Goal: Information Seeking & Learning: Learn about a topic

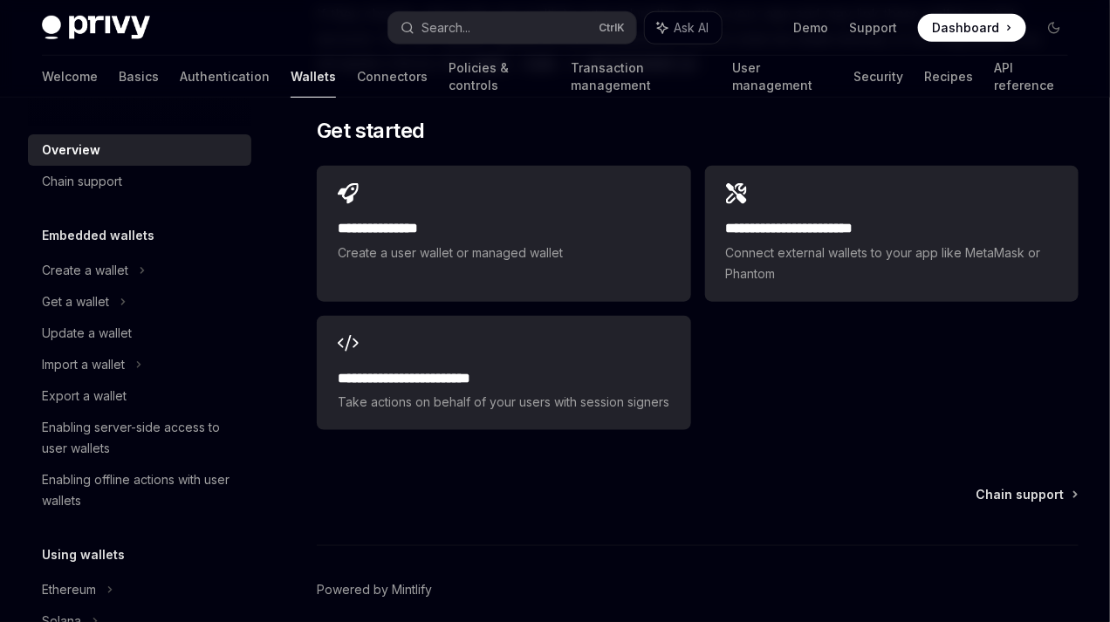
scroll to position [2707, 0]
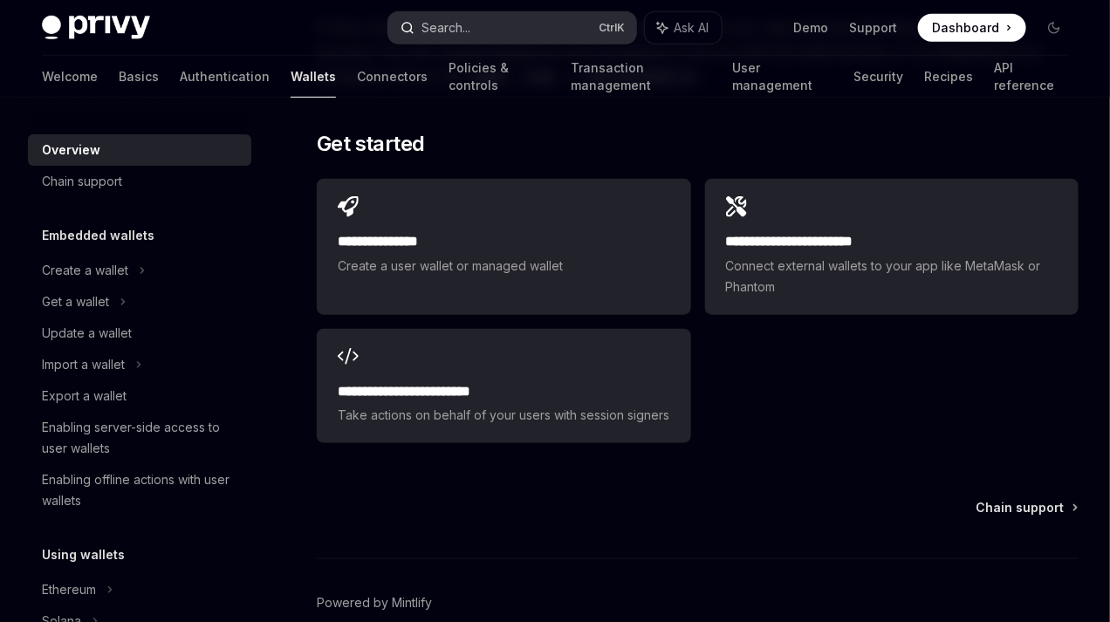
click at [408, 26] on icon "button" at bounding box center [408, 28] width 14 height 14
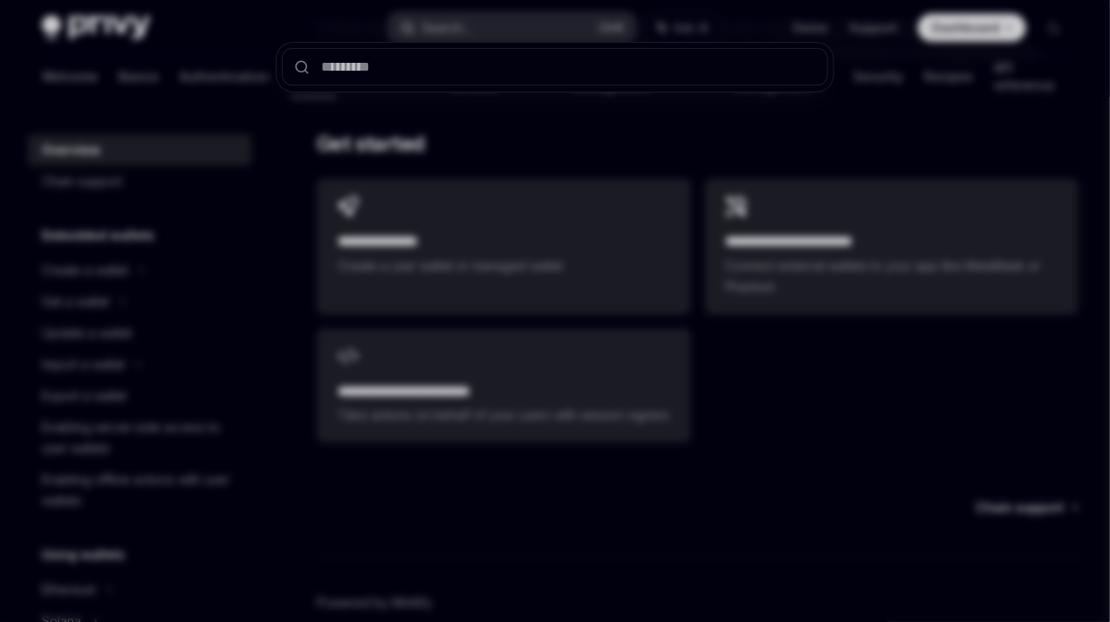
type textarea "*"
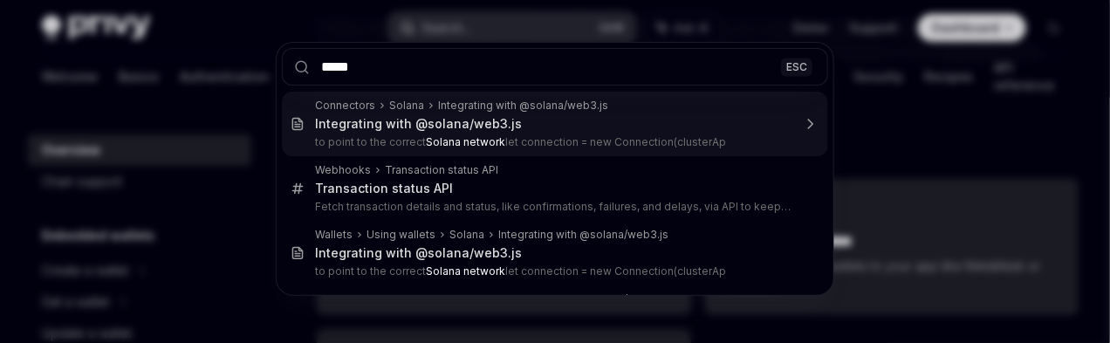
type input "**********"
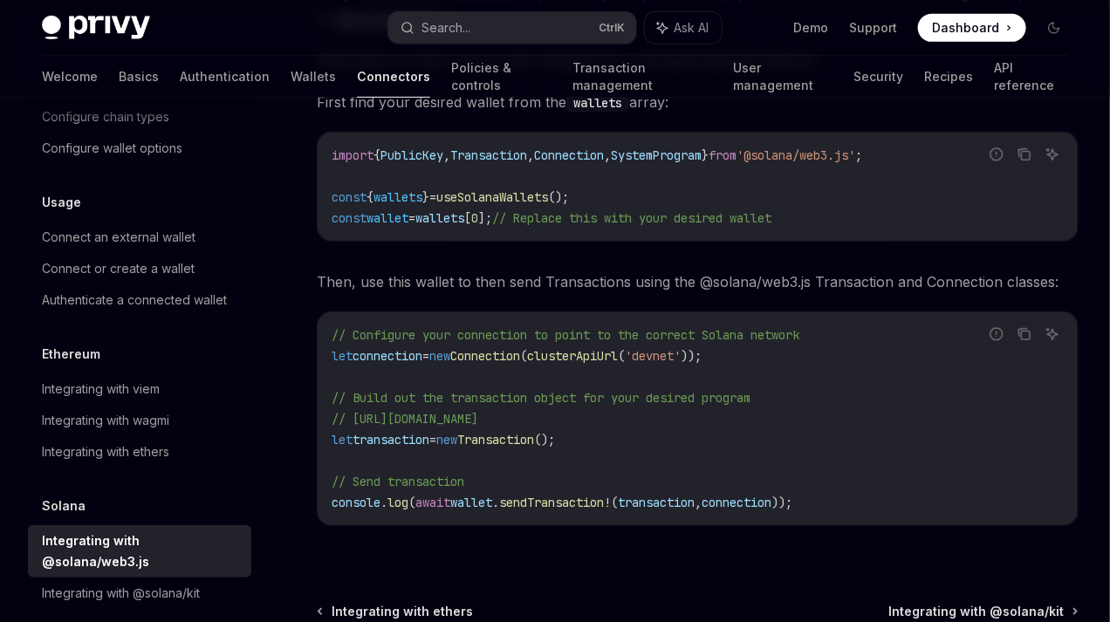
scroll to position [319, 0]
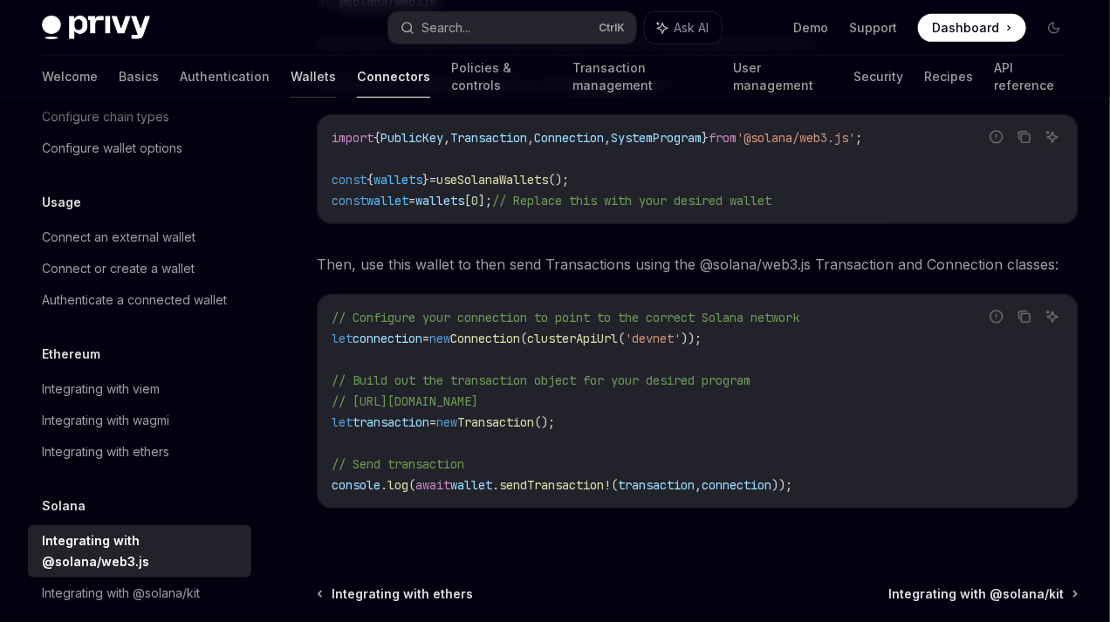
click at [291, 76] on link "Wallets" at bounding box center [313, 77] width 45 height 42
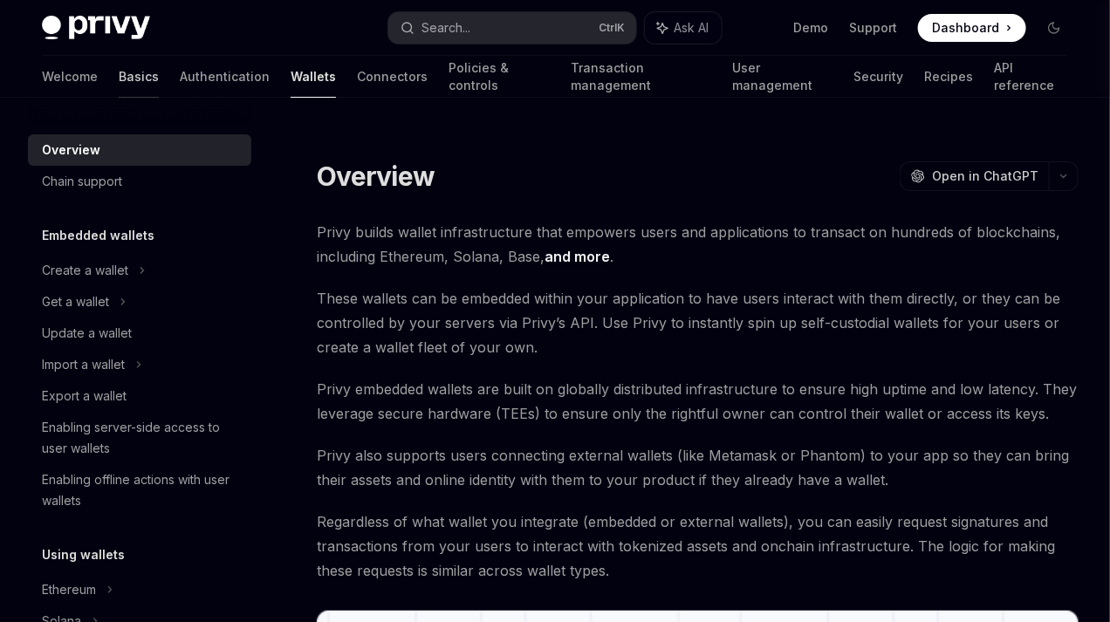
click at [119, 76] on link "Basics" at bounding box center [139, 77] width 40 height 42
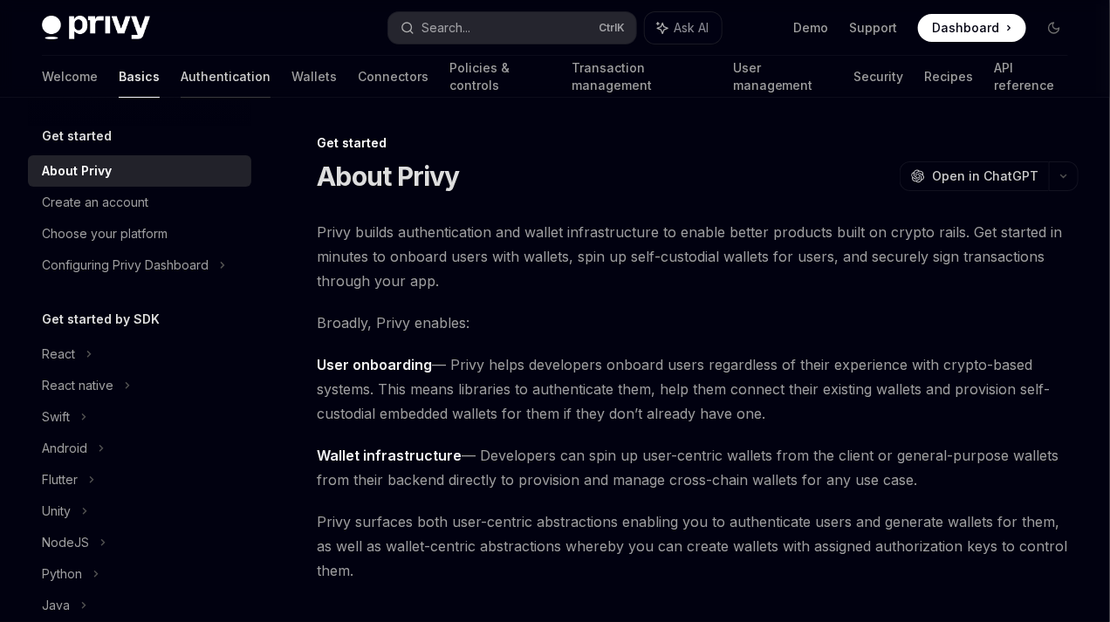
click at [181, 76] on link "Authentication" at bounding box center [226, 77] width 90 height 42
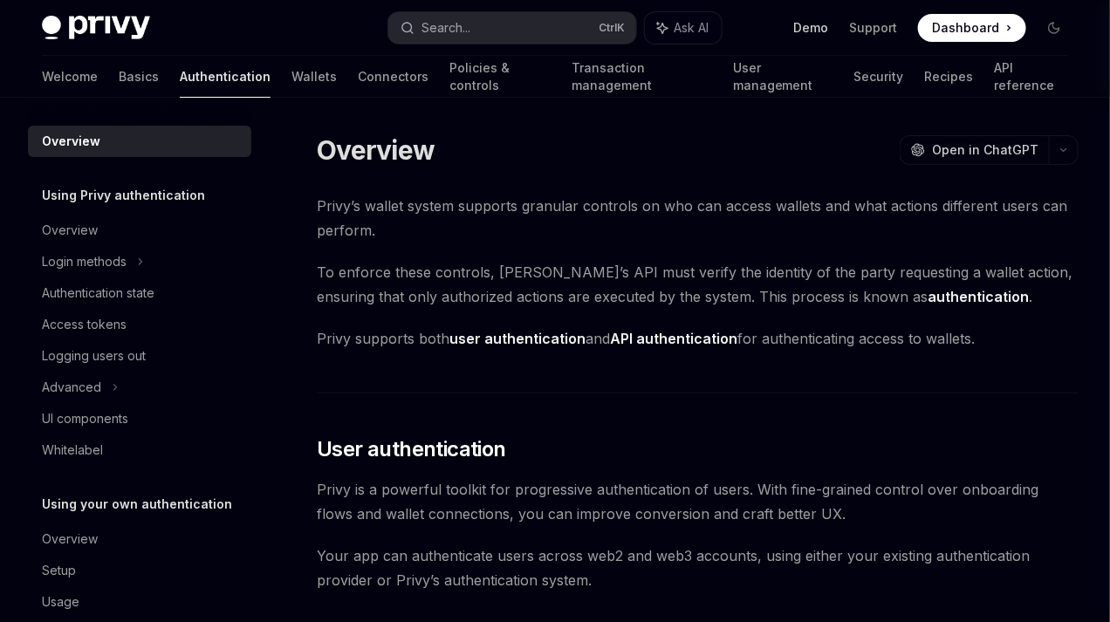
click at [828, 24] on link "Demo" at bounding box center [810, 27] width 35 height 17
type textarea "*"
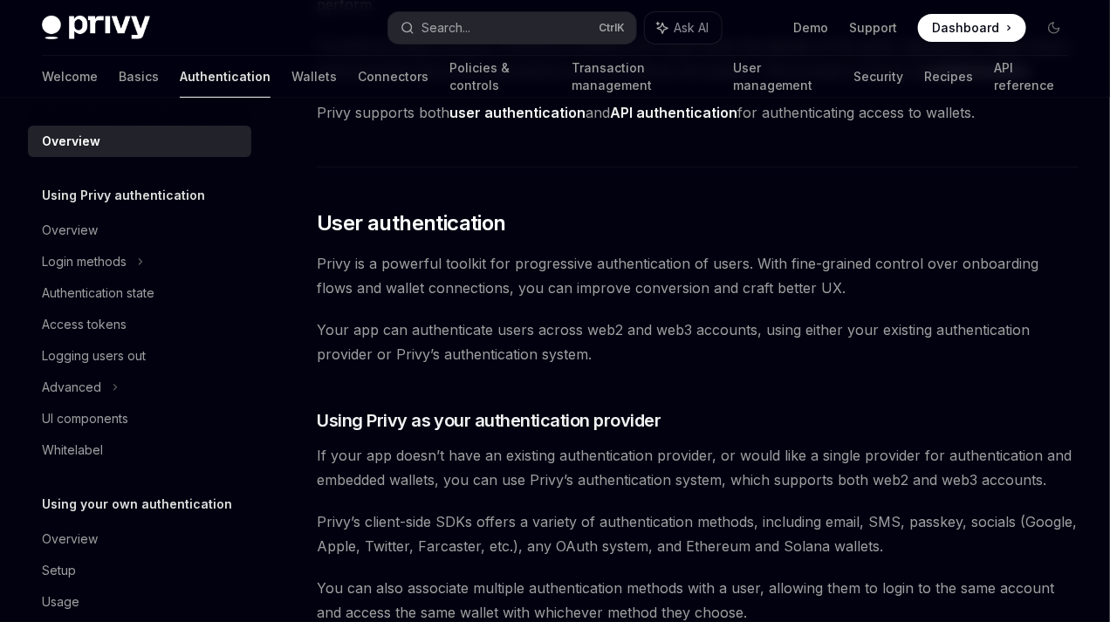
scroll to position [205, 0]
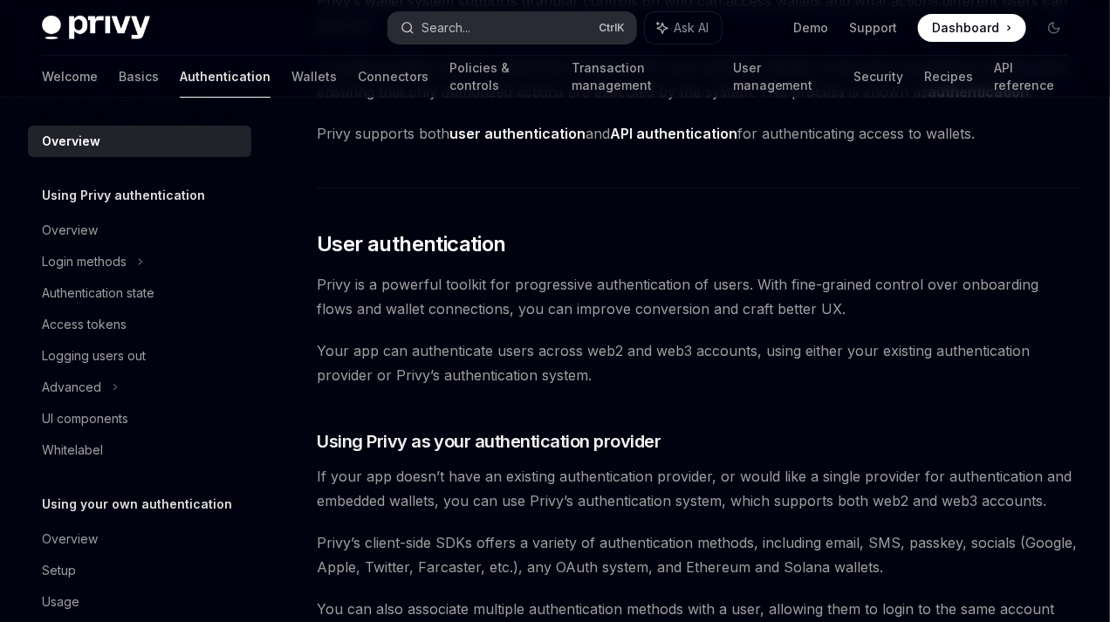
click at [522, 36] on button "Search... Ctrl K" at bounding box center [511, 27] width 247 height 31
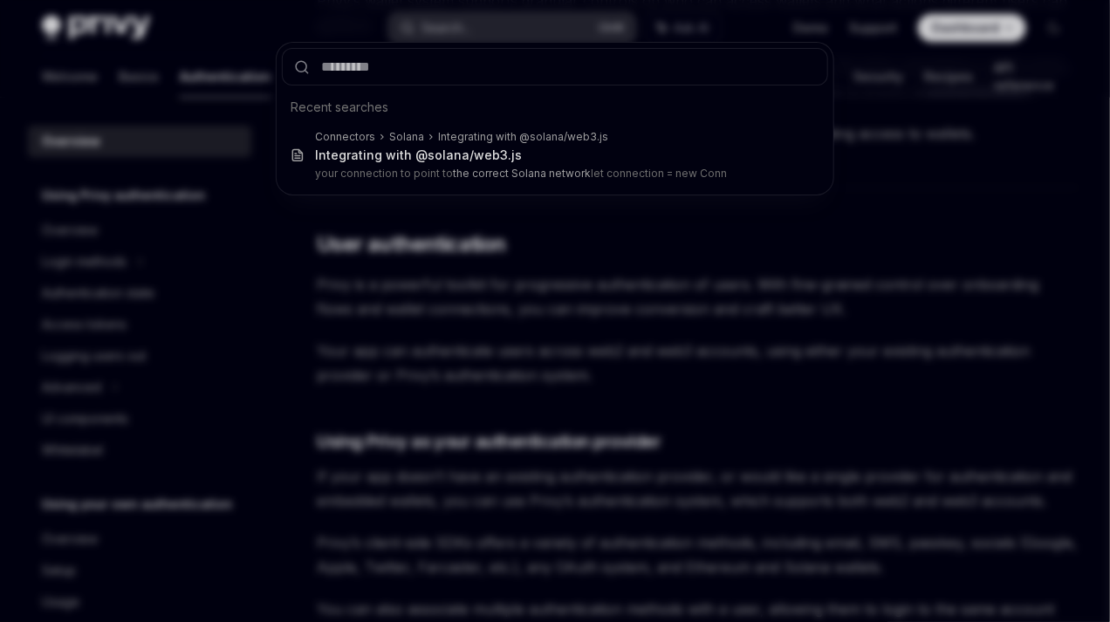
type textarea "*"
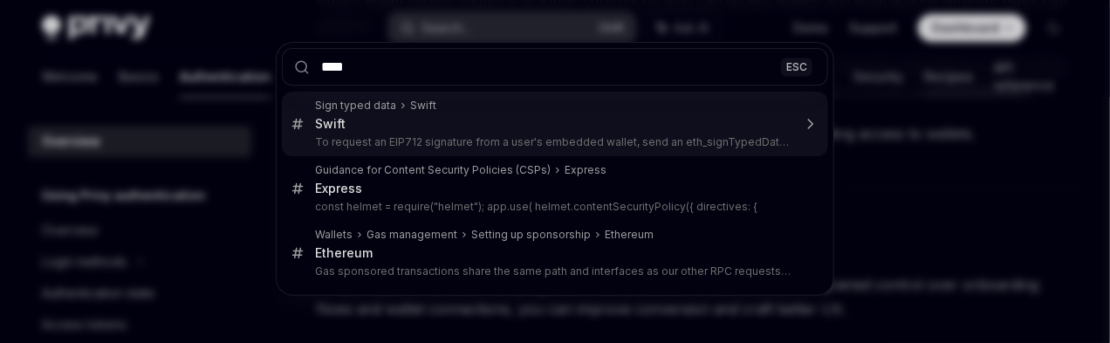
type input "*********"
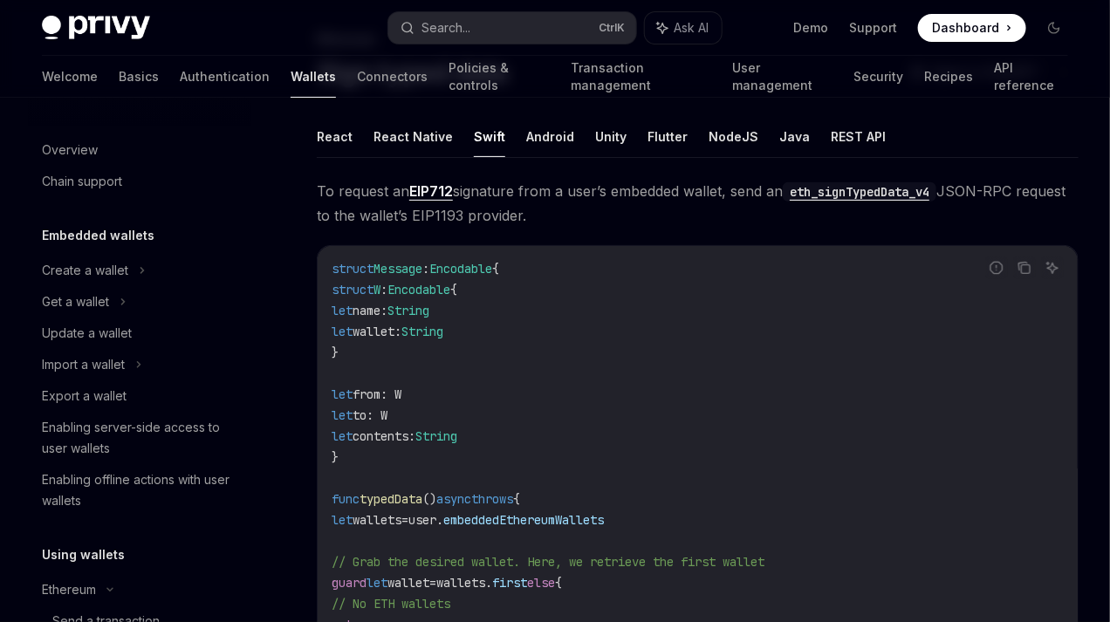
scroll to position [355, 0]
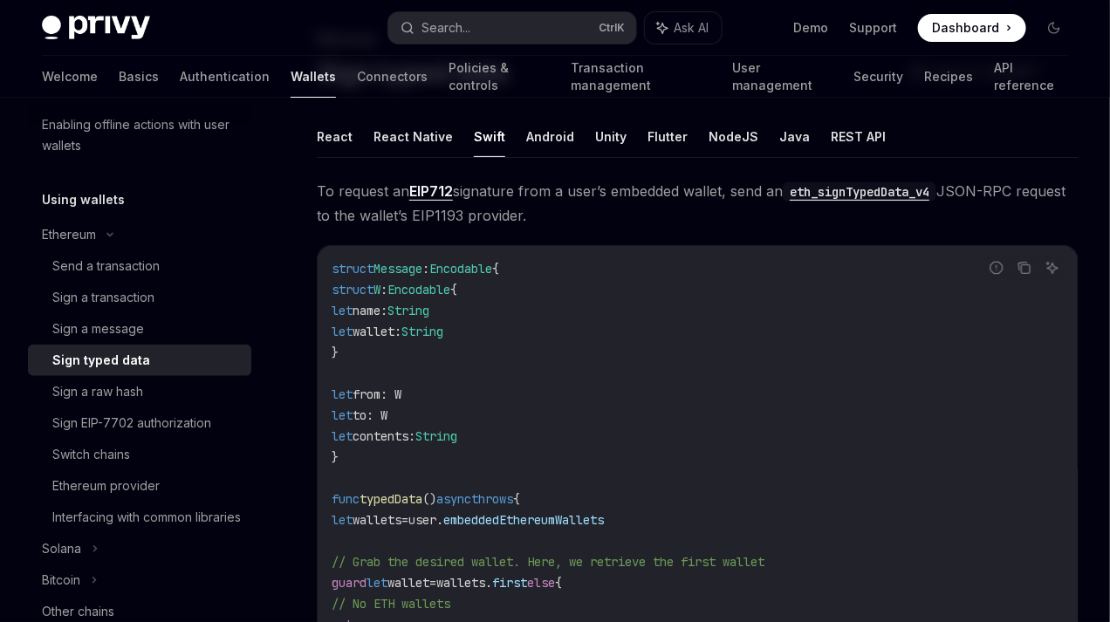
click at [450, 283] on span "Encodable" at bounding box center [419, 290] width 63 height 16
click at [457, 440] on span "String" at bounding box center [436, 437] width 42 height 16
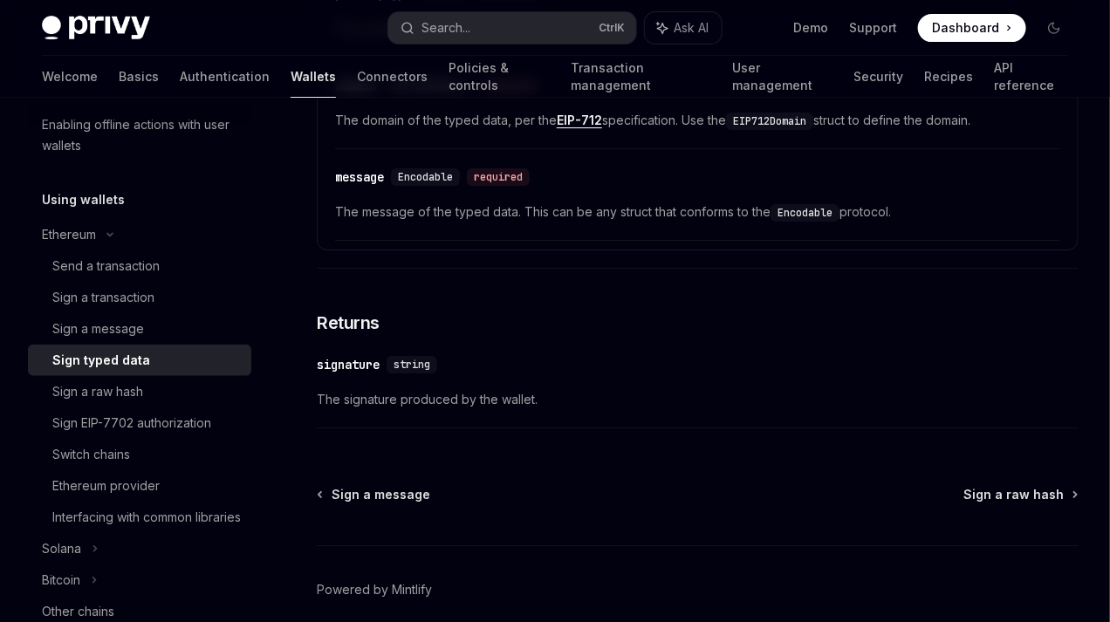
scroll to position [2070, 0]
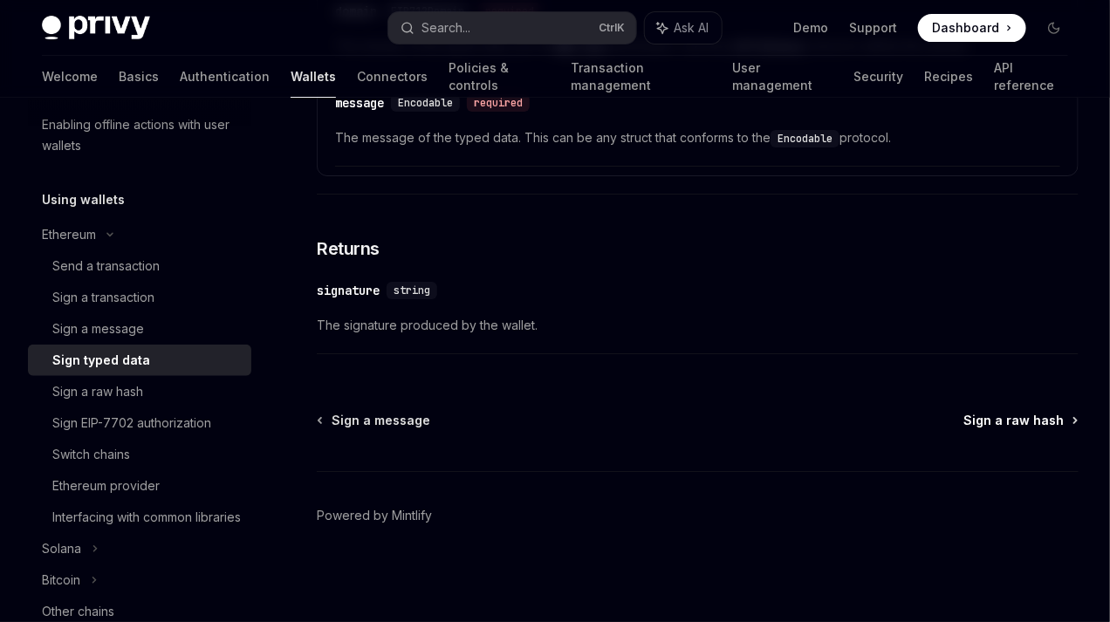
click at [998, 418] on span "Sign a raw hash" at bounding box center [1014, 420] width 100 height 17
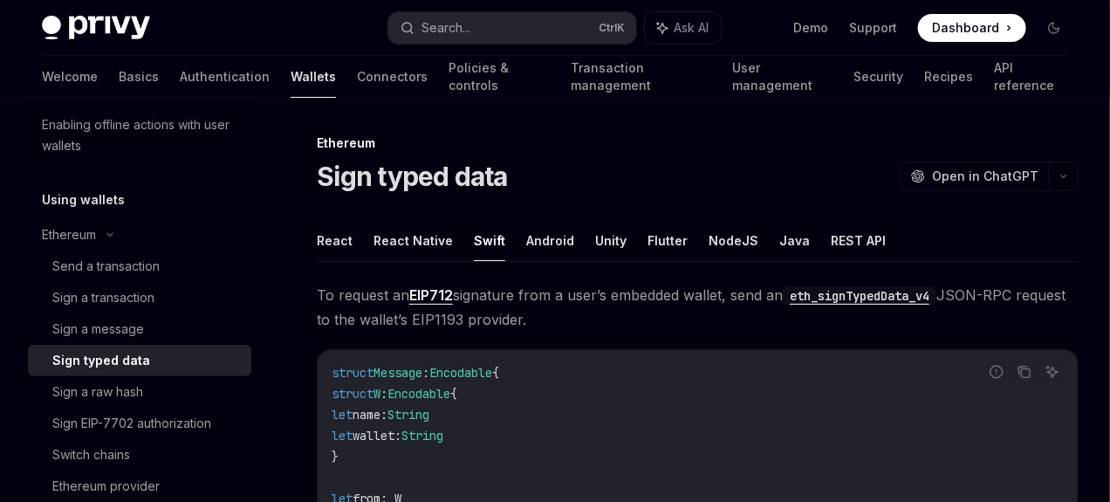
scroll to position [104, 0]
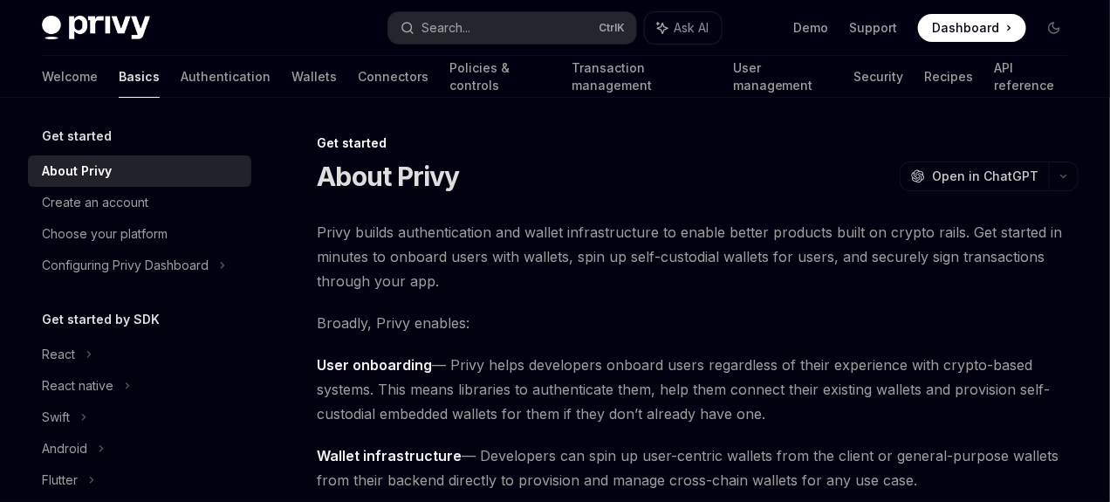
scroll to position [319, 0]
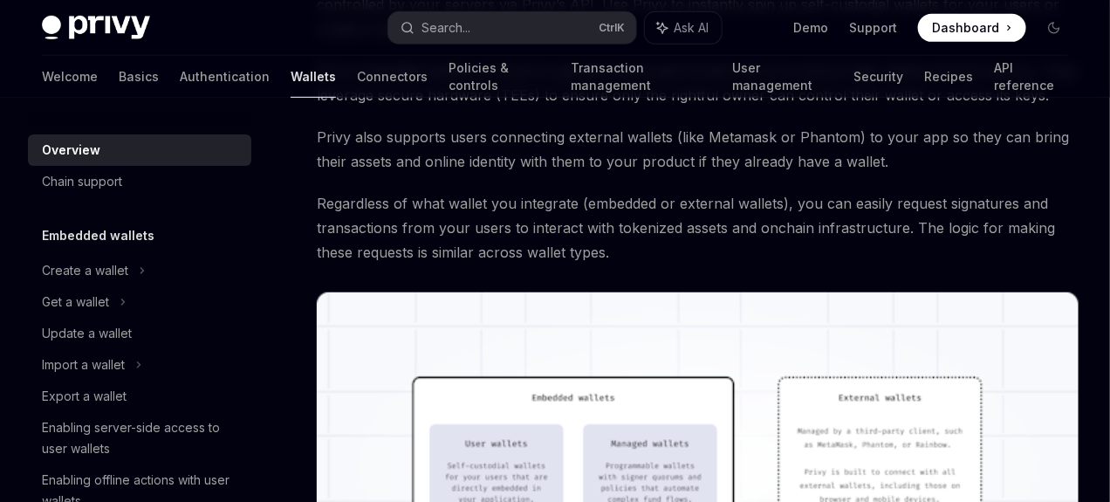
type textarea "*"
